Goal: Information Seeking & Learning: Learn about a topic

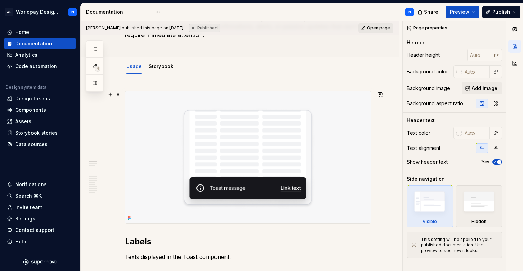
scroll to position [47, 0]
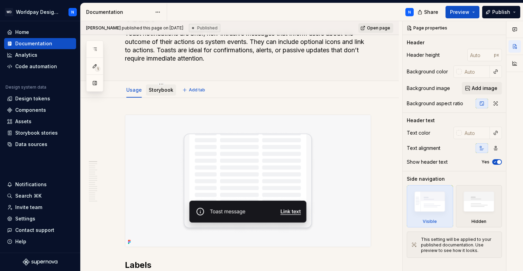
click at [159, 91] on link "Storybook" at bounding box center [161, 90] width 25 height 6
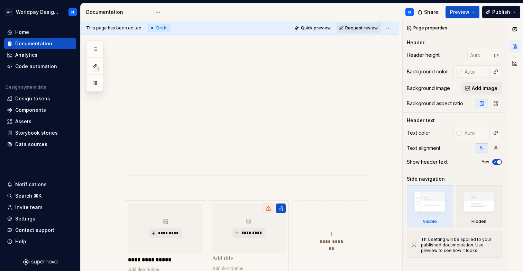
scroll to position [237, 0]
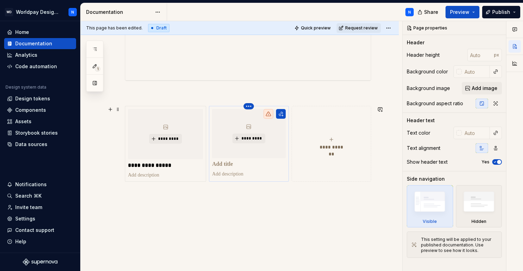
click at [250, 106] on html "WD Worldpay Design System N Home Documentation Analytics Code automation Design…" at bounding box center [261, 135] width 523 height 271
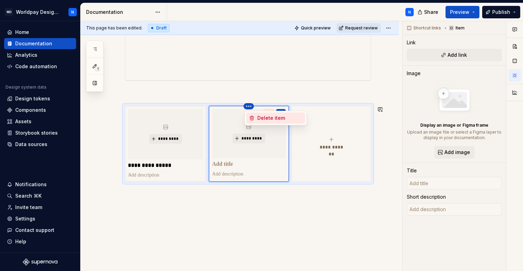
click at [269, 118] on div "Delete item" at bounding box center [279, 117] width 45 height 7
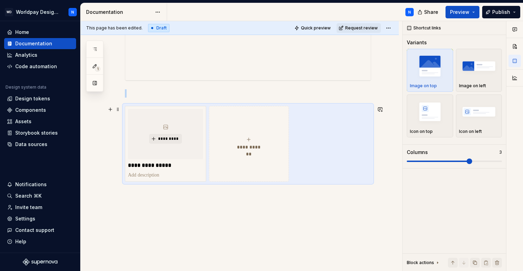
click at [250, 114] on button "**********" at bounding box center [249, 144] width 80 height 76
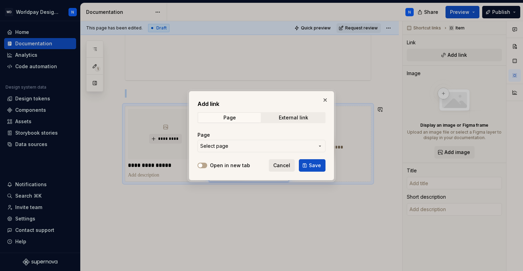
click at [286, 164] on span "Cancel" at bounding box center [281, 165] width 17 height 7
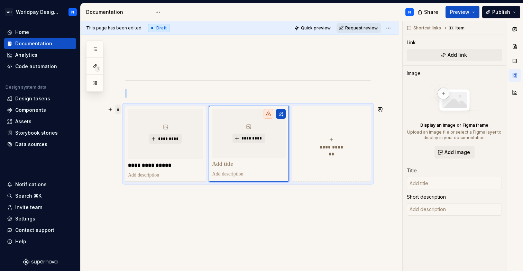
click at [119, 109] on span at bounding box center [118, 109] width 6 height 10
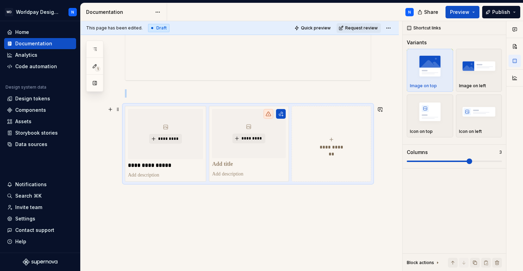
click at [375, 235] on div "**********" at bounding box center [240, 89] width 318 height 363
click at [111, 110] on button "button" at bounding box center [110, 109] width 10 height 10
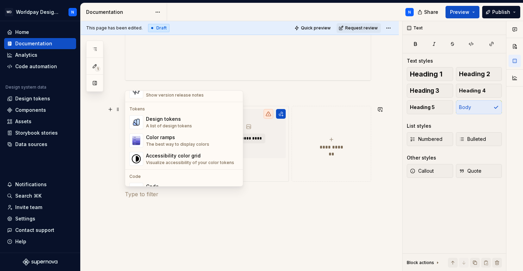
scroll to position [490, 0]
click at [175, 119] on div "Design tokens" at bounding box center [169, 120] width 46 height 7
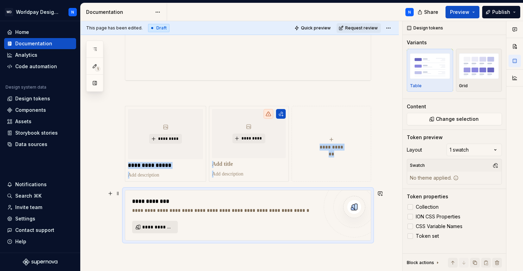
click at [160, 230] on span "**********" at bounding box center [157, 226] width 31 height 7
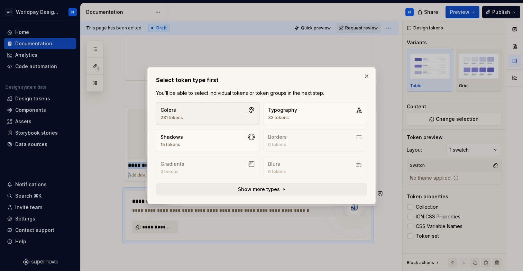
click at [213, 112] on button "Colors 231 tokens" at bounding box center [207, 113] width 103 height 23
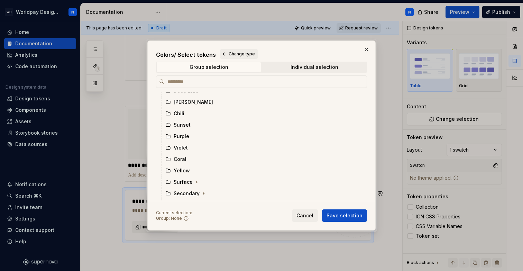
scroll to position [200, 0]
click at [314, 68] on div "Individual selection" at bounding box center [314, 67] width 48 height 6
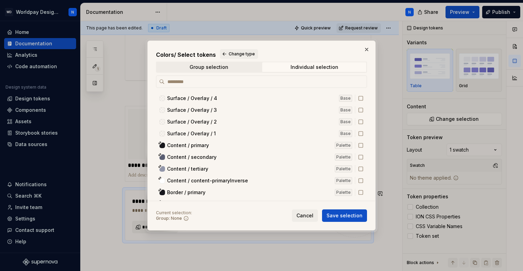
scroll to position [1791, 0]
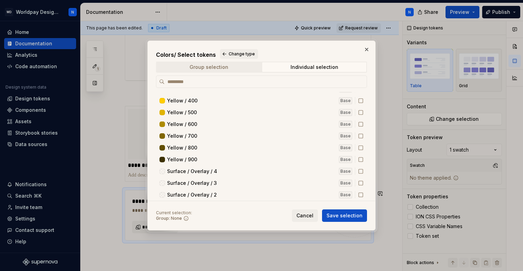
click at [244, 66] on span "Group selection" at bounding box center [209, 67] width 104 height 10
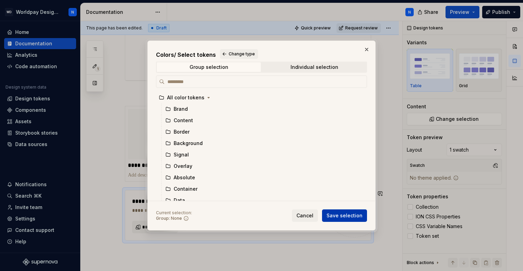
click at [346, 216] on span "Save selection" at bounding box center [344, 215] width 36 height 7
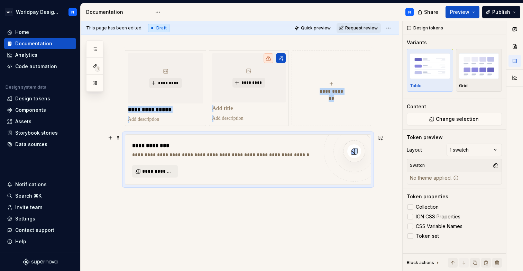
scroll to position [295, 0]
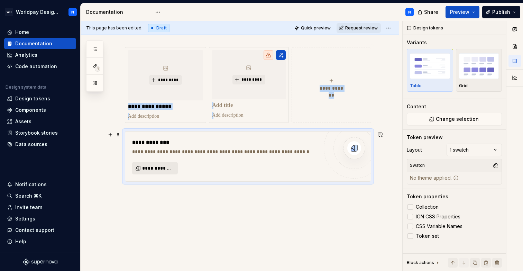
click at [155, 169] on span "**********" at bounding box center [157, 168] width 31 height 7
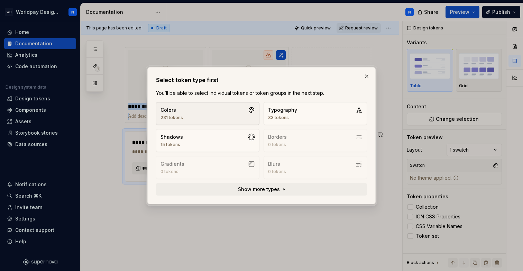
click at [242, 113] on button "Colors 231 tokens" at bounding box center [207, 113] width 103 height 23
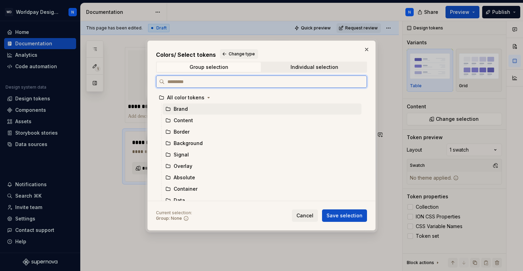
click at [188, 110] on div "Brand" at bounding box center [262, 108] width 199 height 11
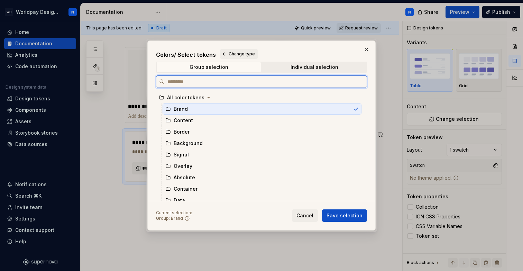
click at [188, 109] on div "Brand" at bounding box center [262, 108] width 199 height 11
click at [192, 101] on div "All color tokens" at bounding box center [185, 97] width 37 height 7
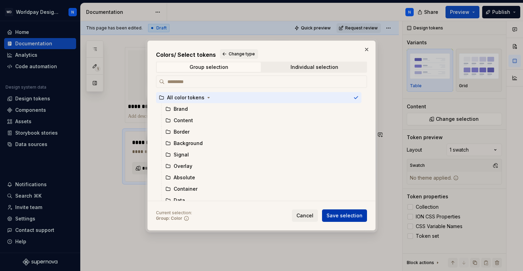
click at [360, 215] on span "Save selection" at bounding box center [344, 215] width 36 height 7
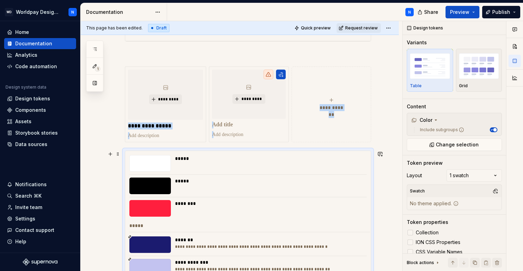
scroll to position [279, 0]
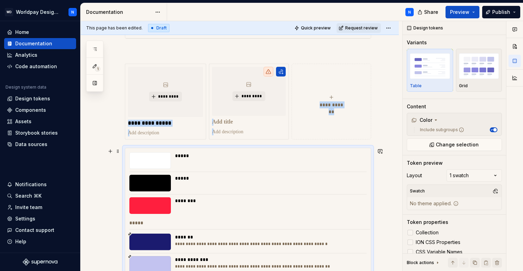
click at [154, 161] on div at bounding box center [149, 160] width 41 height 17
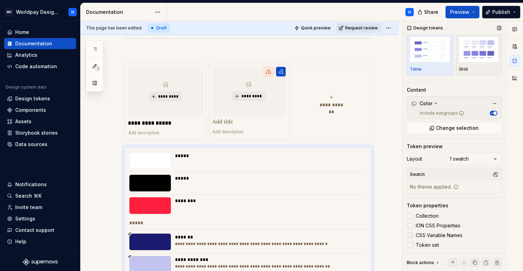
click at [412, 236] on div at bounding box center [410, 235] width 6 height 6
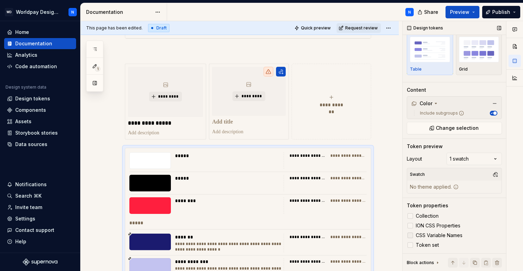
click at [410, 235] on icon at bounding box center [410, 235] width 0 height 0
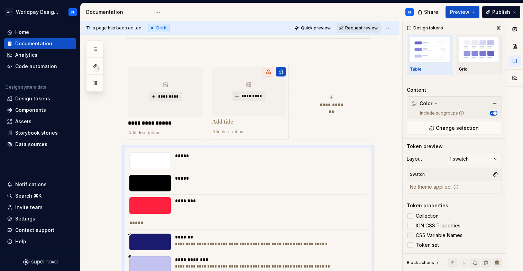
click at [412, 236] on div at bounding box center [410, 235] width 6 height 6
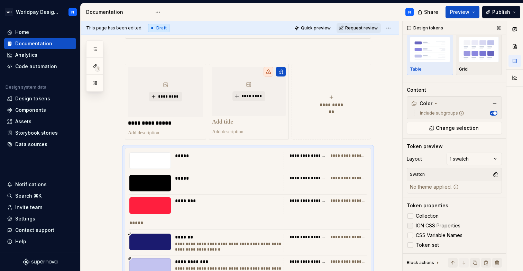
click at [411, 224] on div at bounding box center [410, 226] width 6 height 6
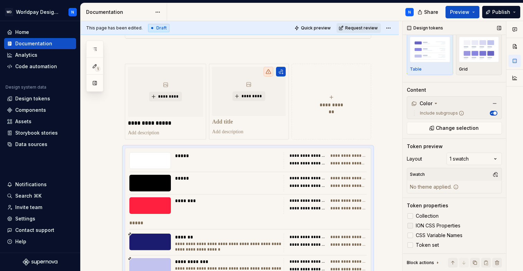
click at [410, 225] on icon at bounding box center [410, 225] width 0 height 0
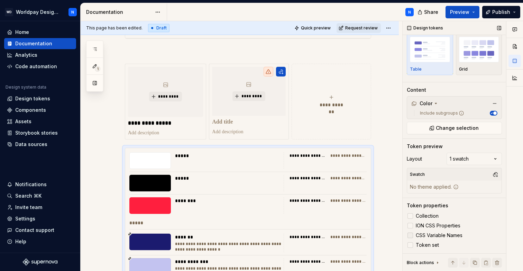
click at [410, 235] on icon at bounding box center [410, 235] width 0 height 0
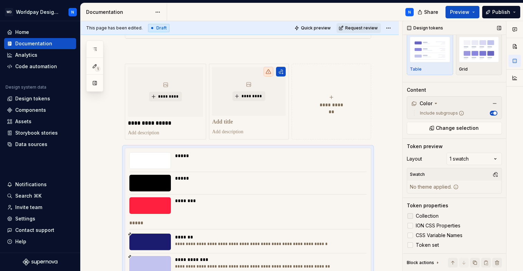
click at [411, 217] on div at bounding box center [410, 216] width 6 height 6
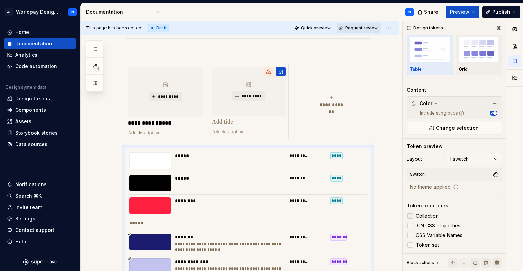
click at [410, 216] on icon at bounding box center [410, 216] width 0 height 0
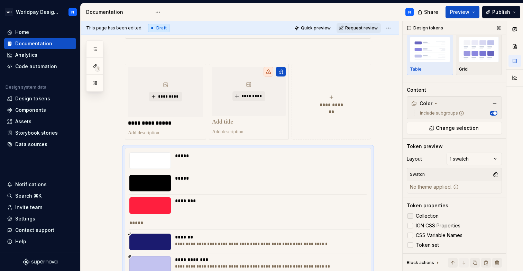
click at [411, 217] on div at bounding box center [410, 216] width 6 height 6
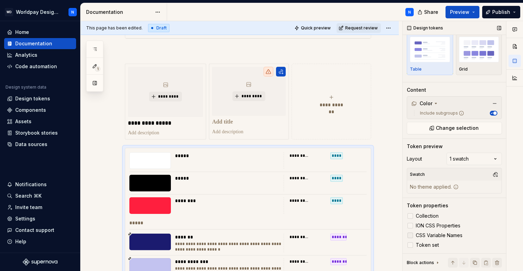
click at [411, 234] on div at bounding box center [410, 235] width 6 height 6
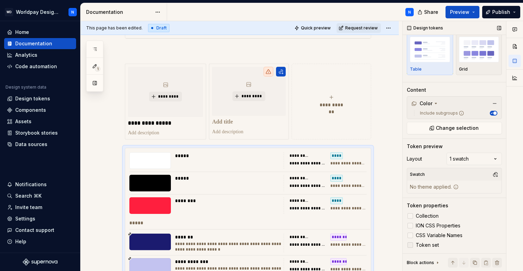
click at [410, 244] on div at bounding box center [410, 245] width 6 height 6
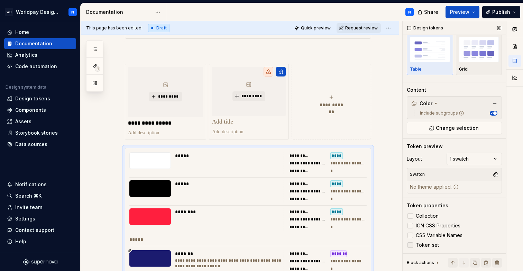
click at [410, 245] on polyline at bounding box center [410, 245] width 0 height 0
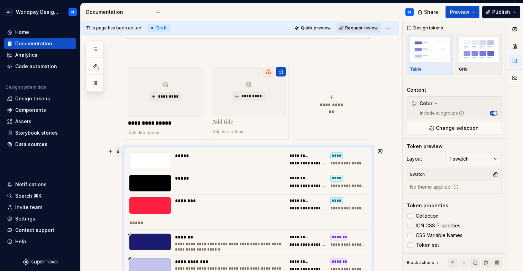
click at [117, 150] on span at bounding box center [118, 151] width 6 height 10
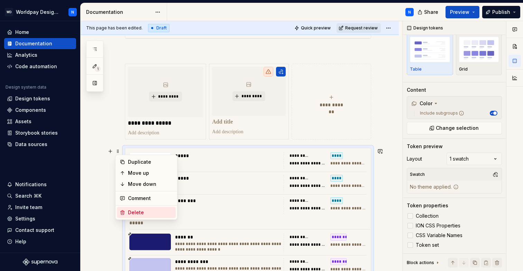
click at [145, 213] on div "Delete" at bounding box center [150, 212] width 45 height 7
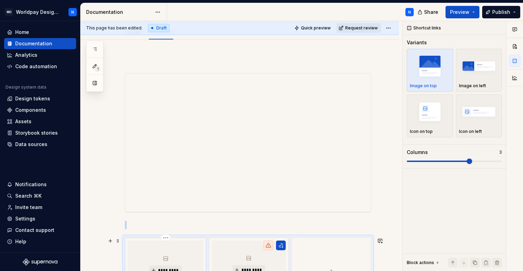
scroll to position [0, 0]
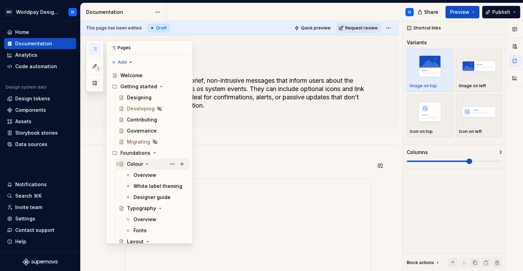
click at [136, 164] on div "Colour" at bounding box center [135, 163] width 16 height 7
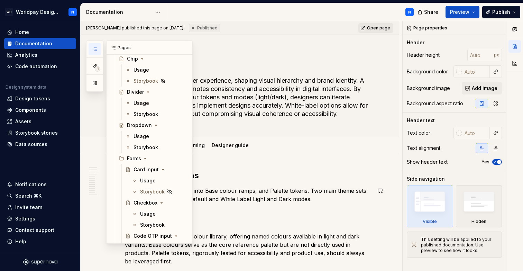
scroll to position [438, 0]
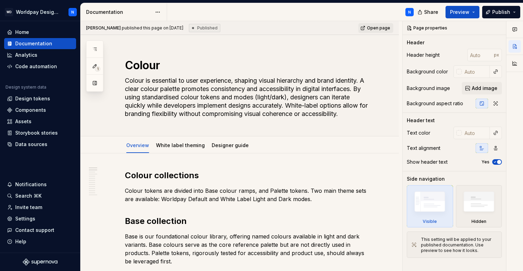
type textarea "*"
